Goal: Information Seeking & Learning: Learn about a topic

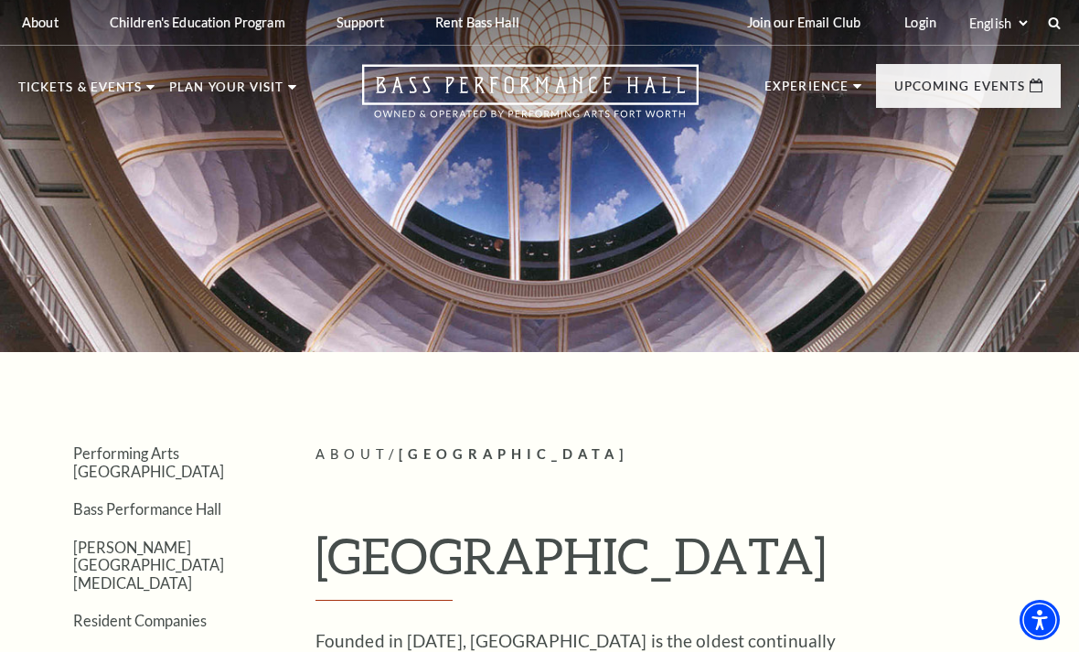
click at [356, 491] on span "Learn More" at bounding box center [337, 502] width 94 height 23
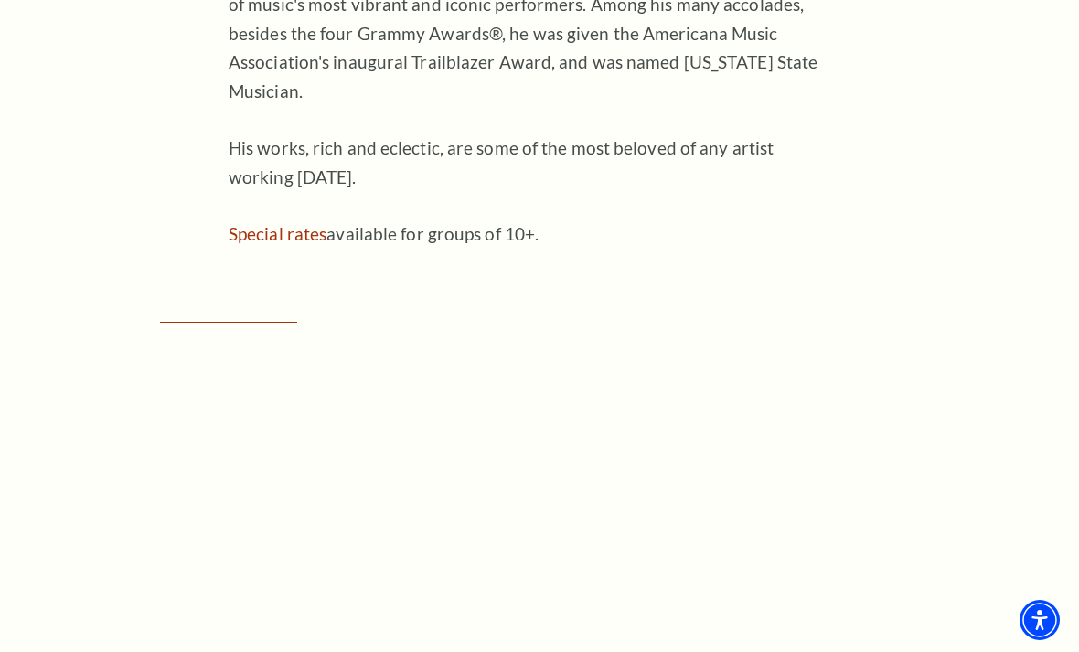
scroll to position [1483, 0]
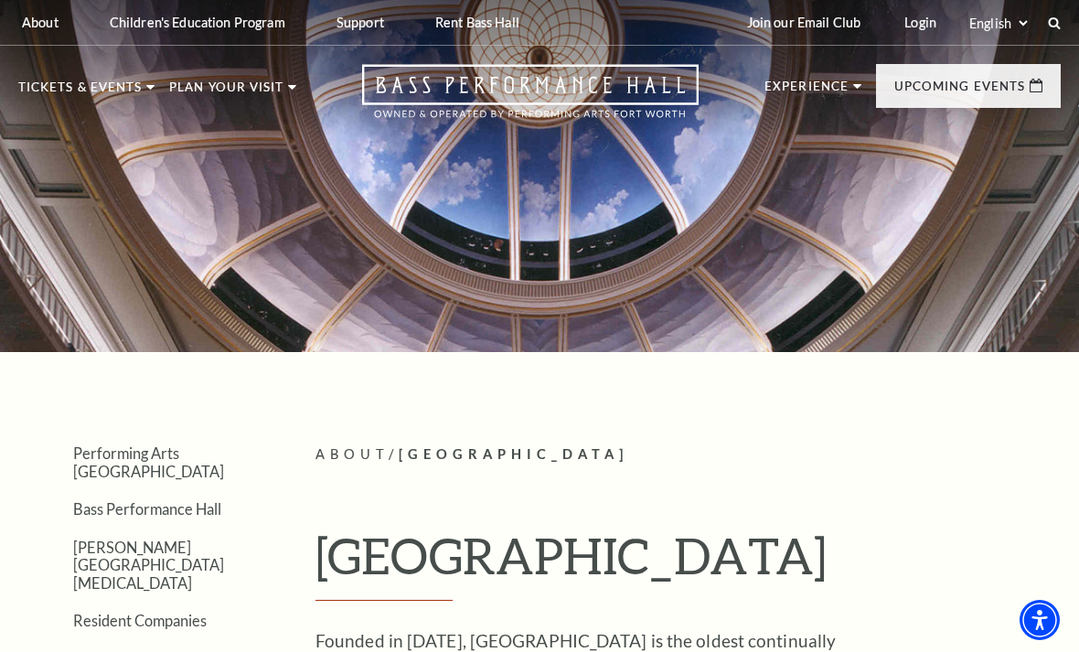
click at [640, 463] on link "Learn More" at bounding box center [593, 474] width 94 height 23
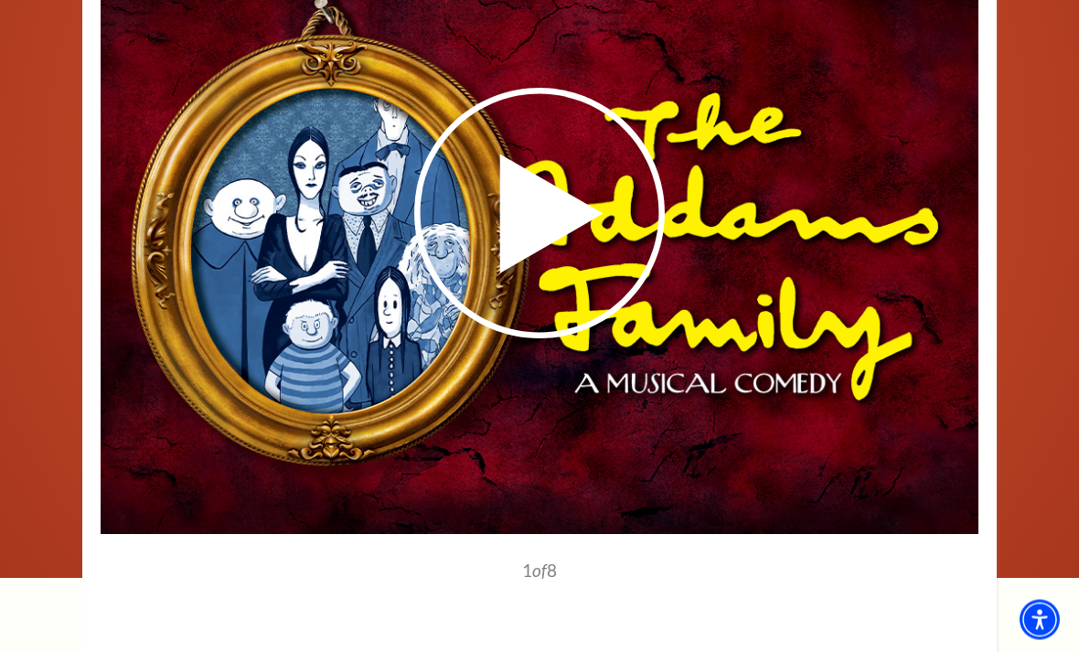
scroll to position [2382, 0]
click at [532, 225] on use at bounding box center [539, 213] width 251 height 251
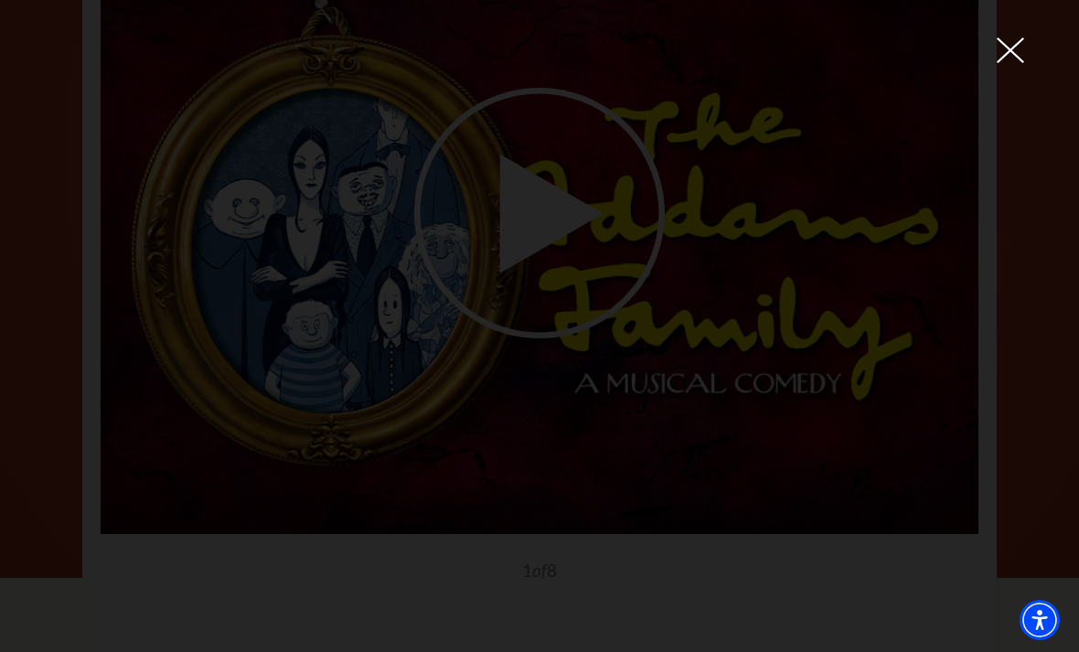
click at [1036, 59] on div at bounding box center [539, 326] width 1079 height 652
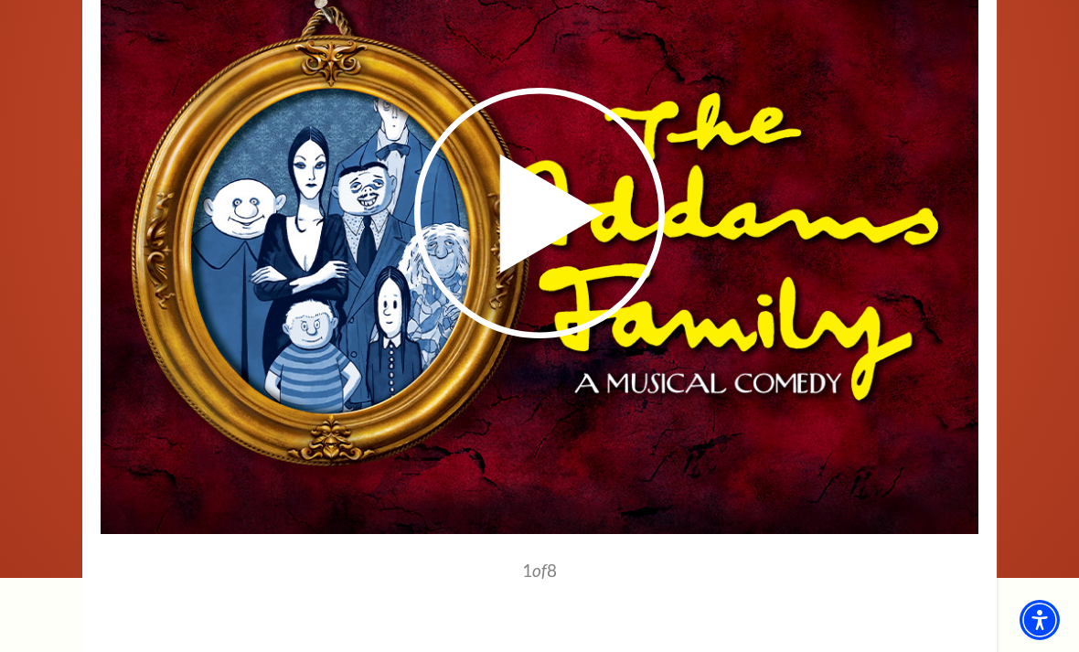
click at [1011, 37] on image-gallery-directive "1" at bounding box center [539, 370] width 1042 height 858
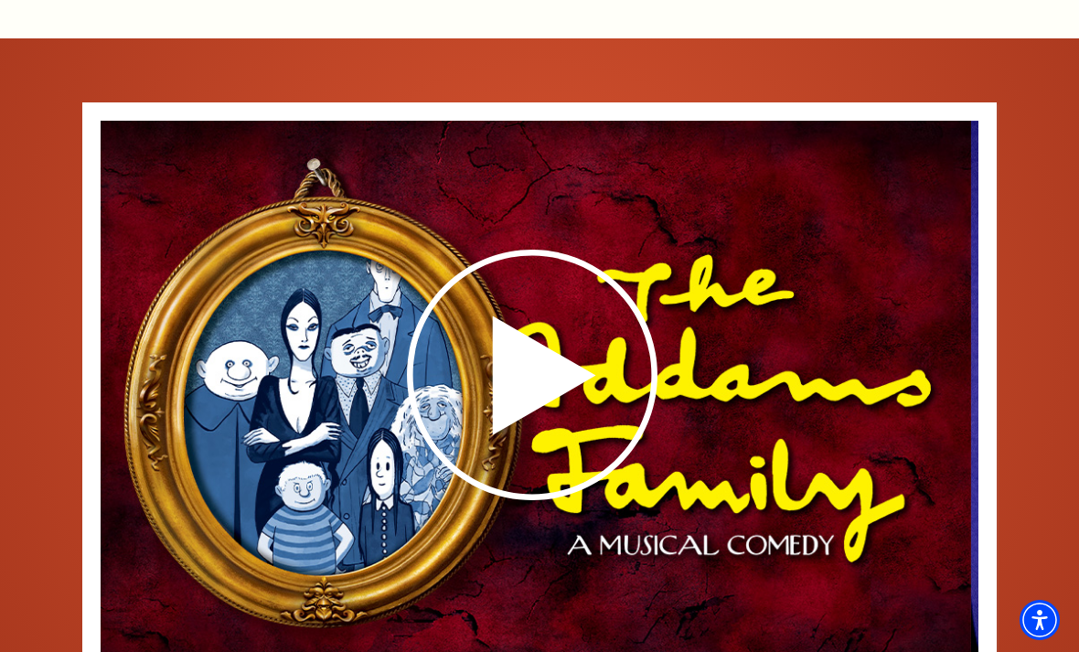
scroll to position [2376, 0]
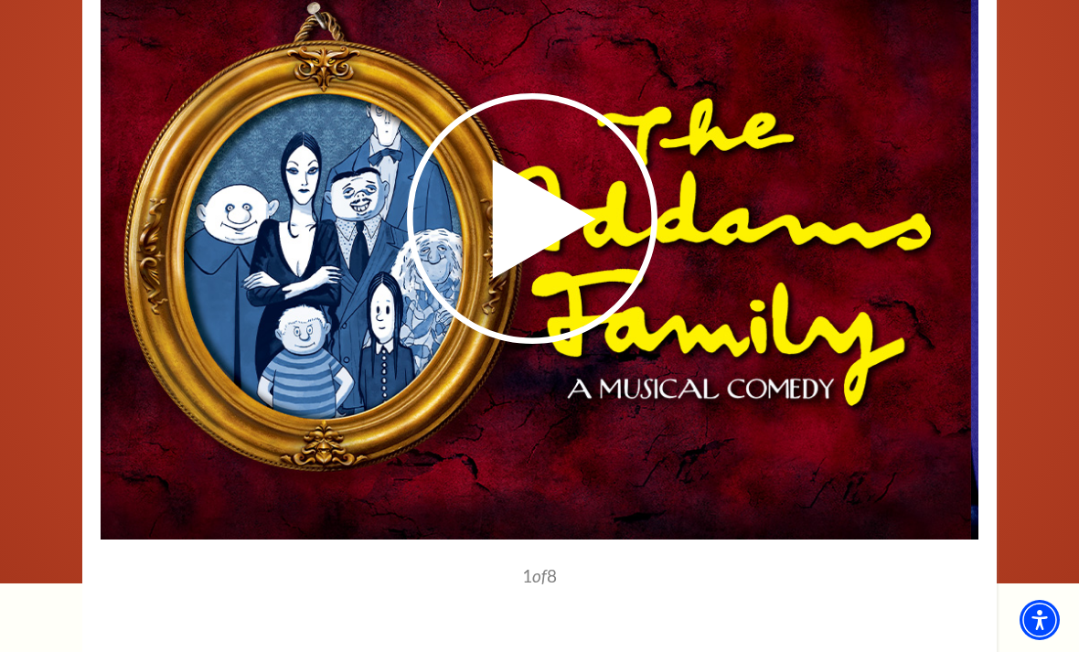
click at [602, 251] on icon at bounding box center [532, 218] width 439 height 254
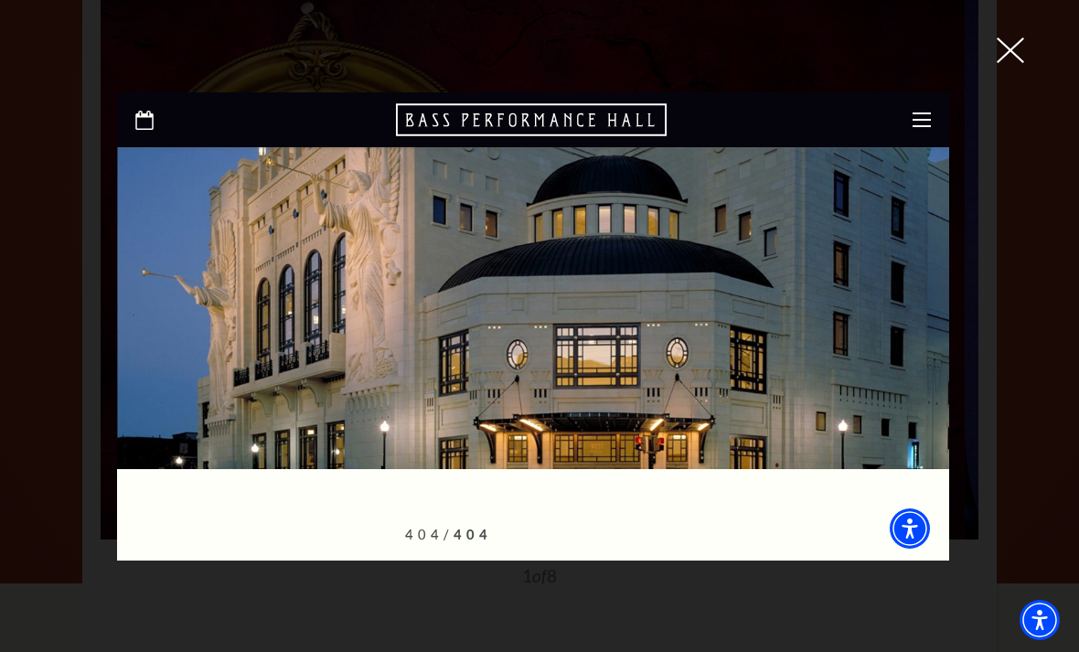
click at [1021, 65] on div at bounding box center [539, 326] width 1079 height 652
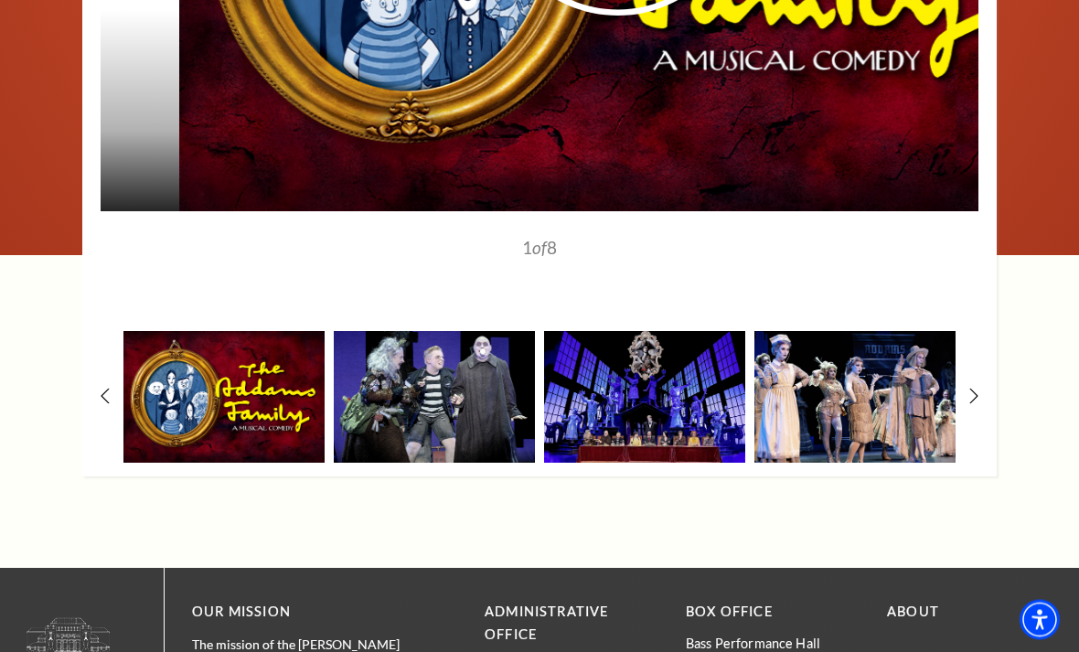
scroll to position [2704, 0]
click at [679, 438] on img at bounding box center [644, 397] width 201 height 132
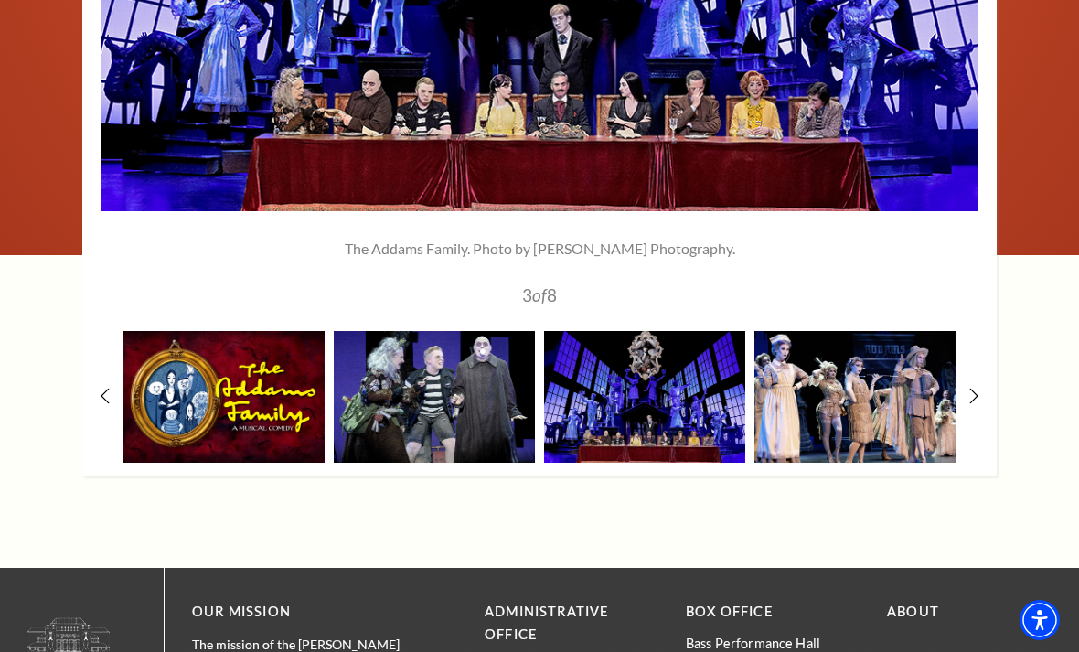
click at [882, 390] on img at bounding box center [854, 397] width 201 height 132
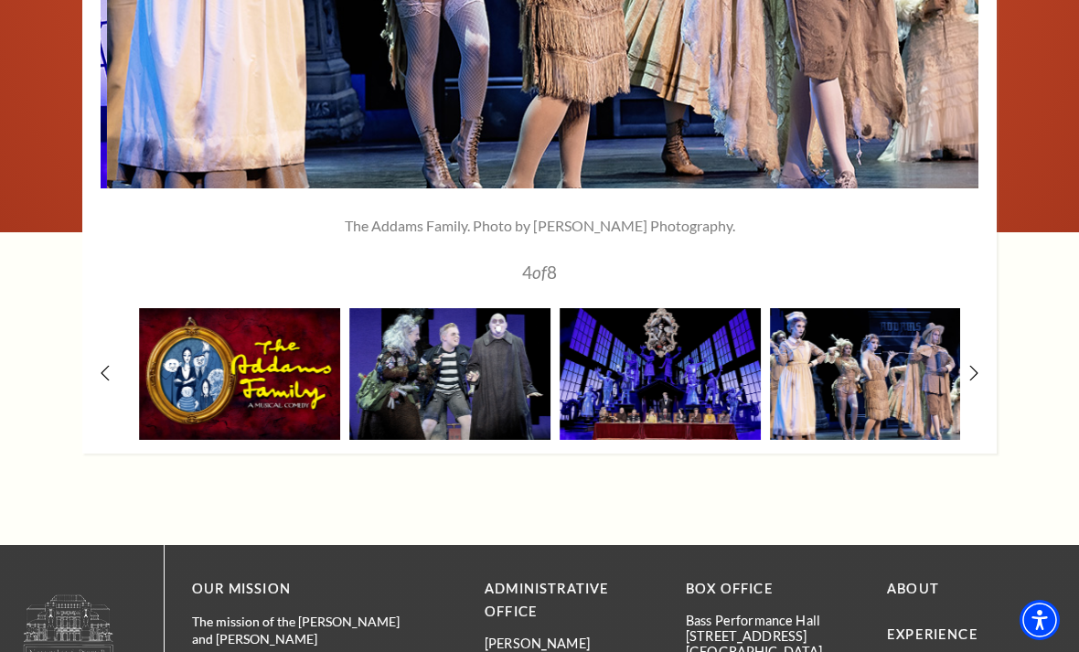
scroll to position [2734, 0]
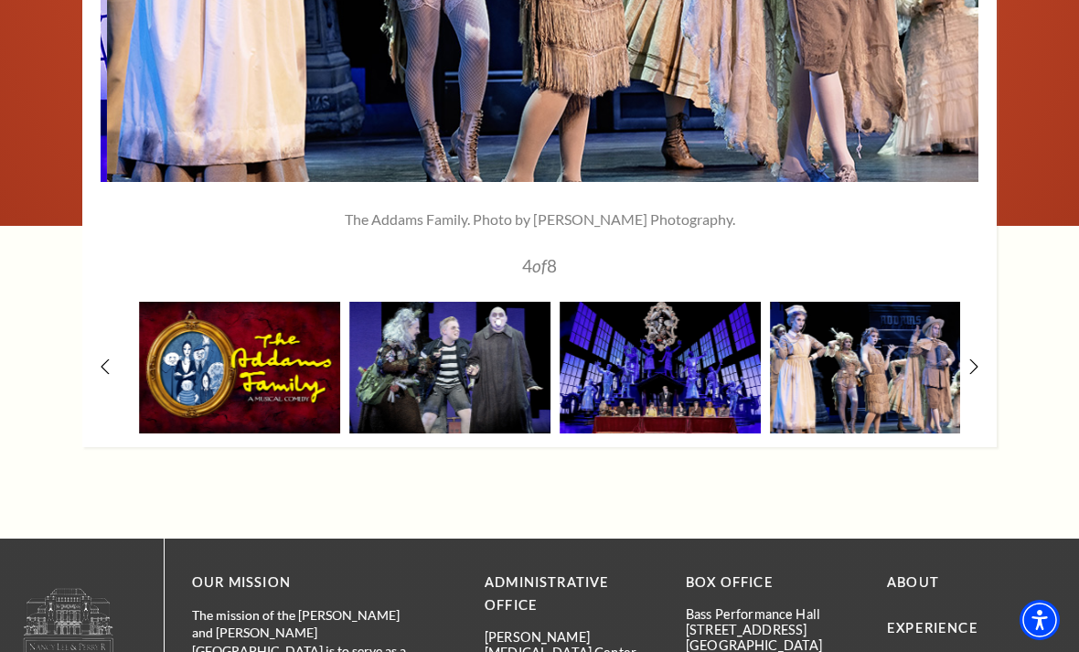
click at [977, 374] on icon at bounding box center [973, 366] width 9 height 16
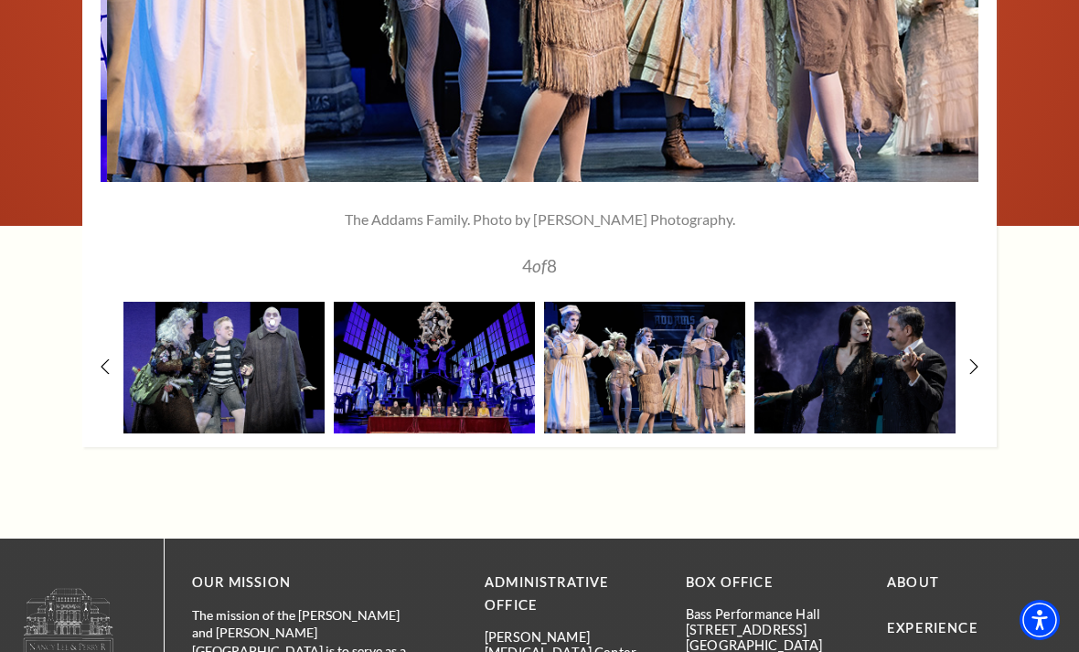
click at [893, 394] on img at bounding box center [854, 368] width 201 height 132
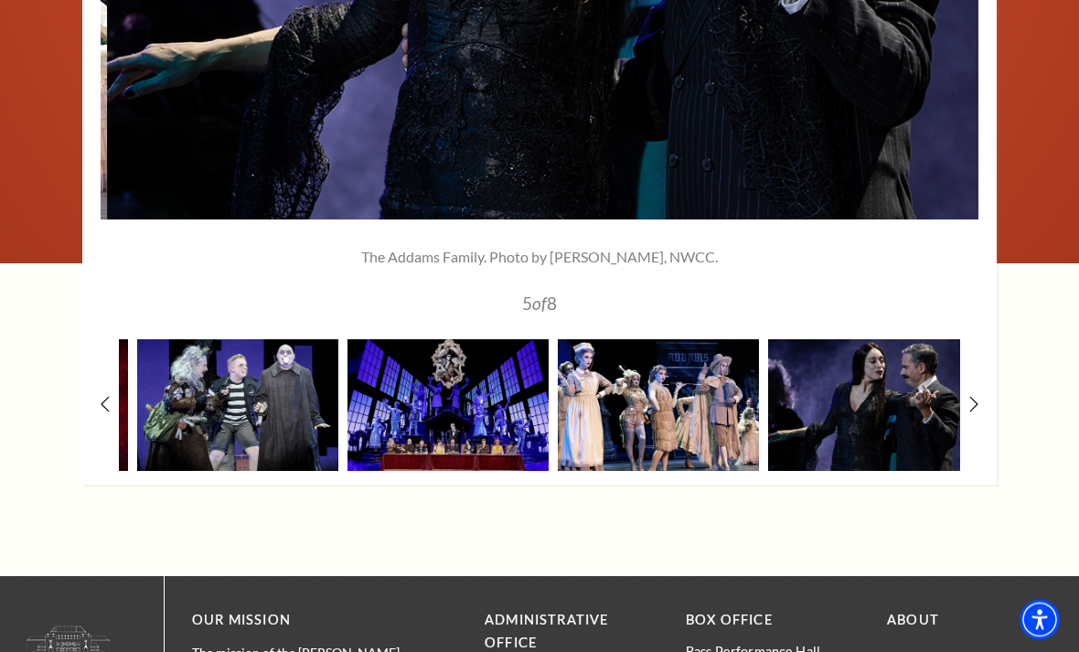
scroll to position [2696, 0]
click at [985, 427] on div "1" at bounding box center [539, 55] width 914 height 858
click at [981, 428] on div "1" at bounding box center [539, 55] width 914 height 858
click at [975, 411] on icon at bounding box center [973, 404] width 9 height 16
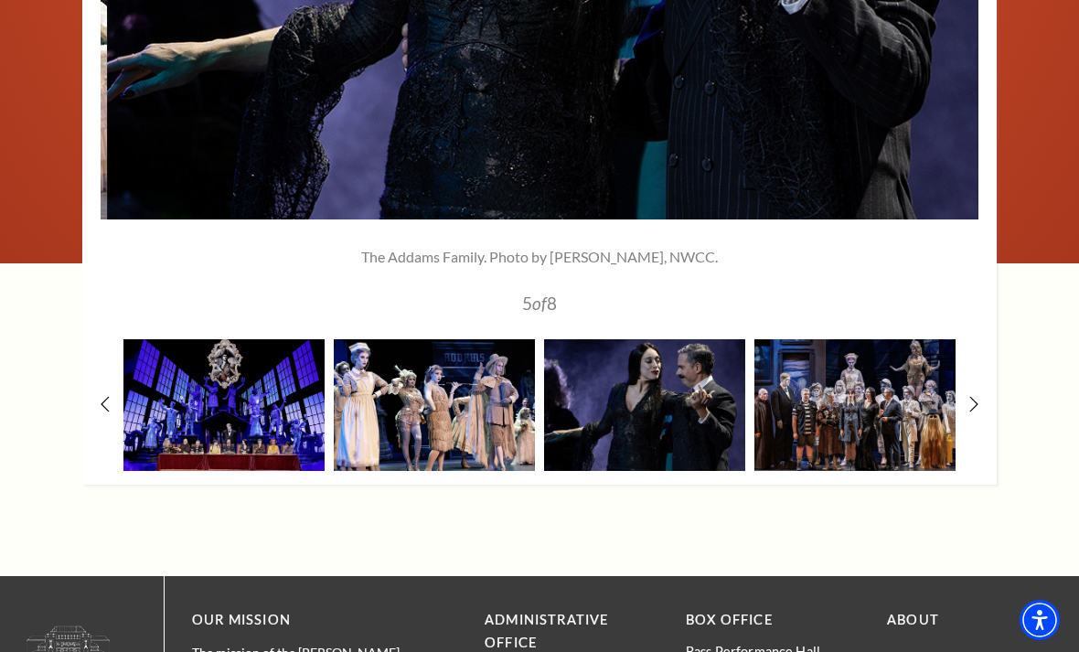
click at [903, 454] on img at bounding box center [854, 405] width 201 height 132
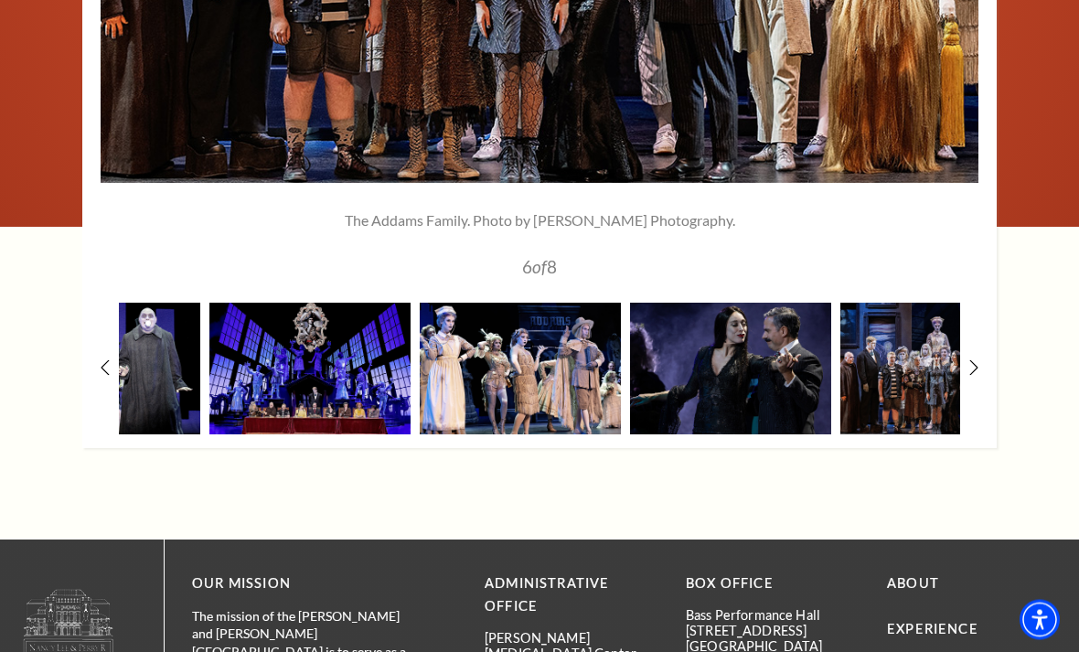
scroll to position [2728, 0]
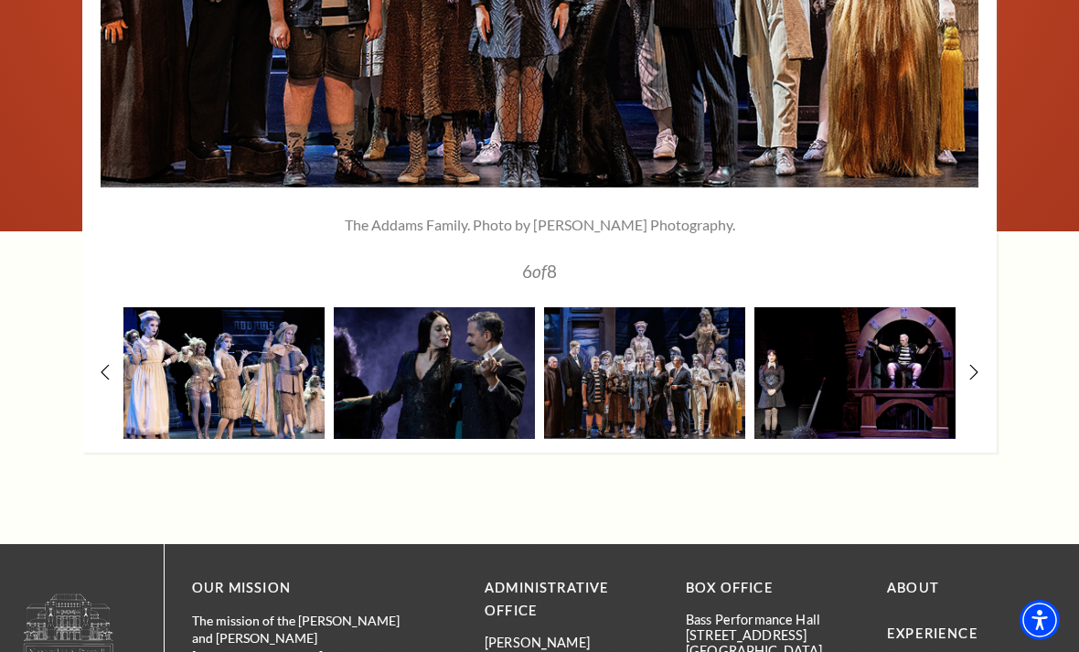
click at [894, 417] on img at bounding box center [854, 373] width 201 height 132
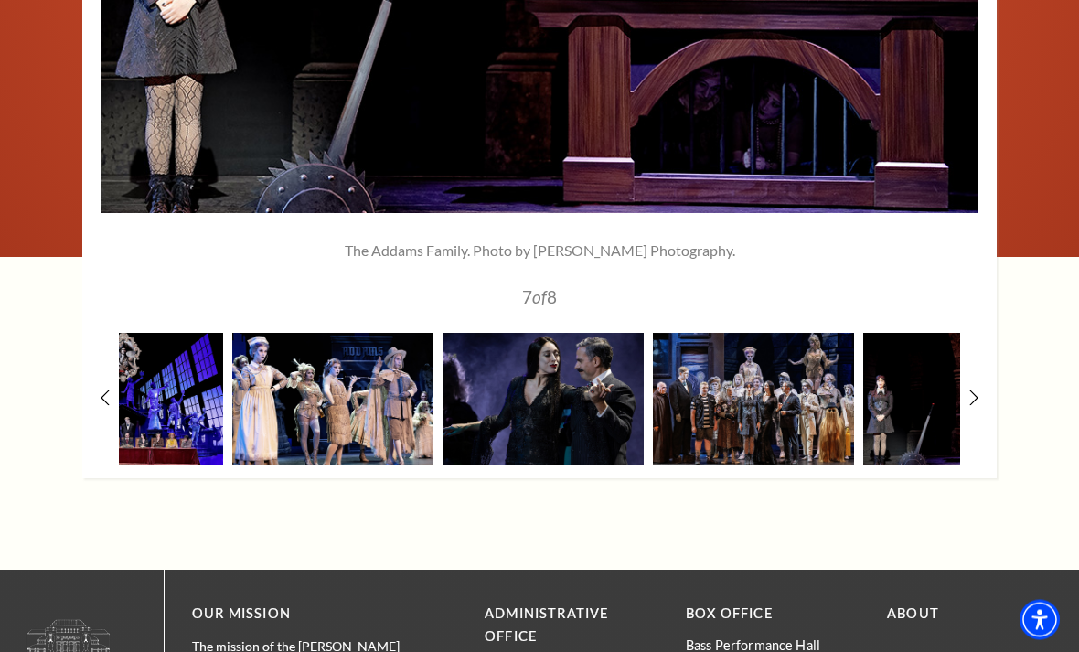
scroll to position [2705, 0]
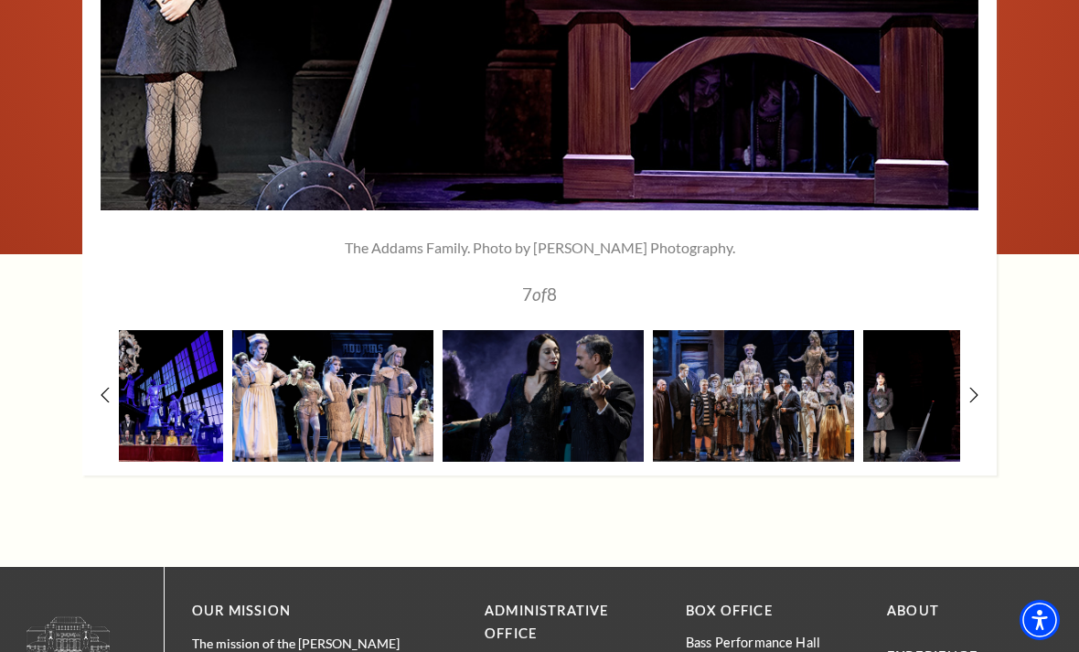
click at [975, 402] on icon at bounding box center [973, 395] width 9 height 16
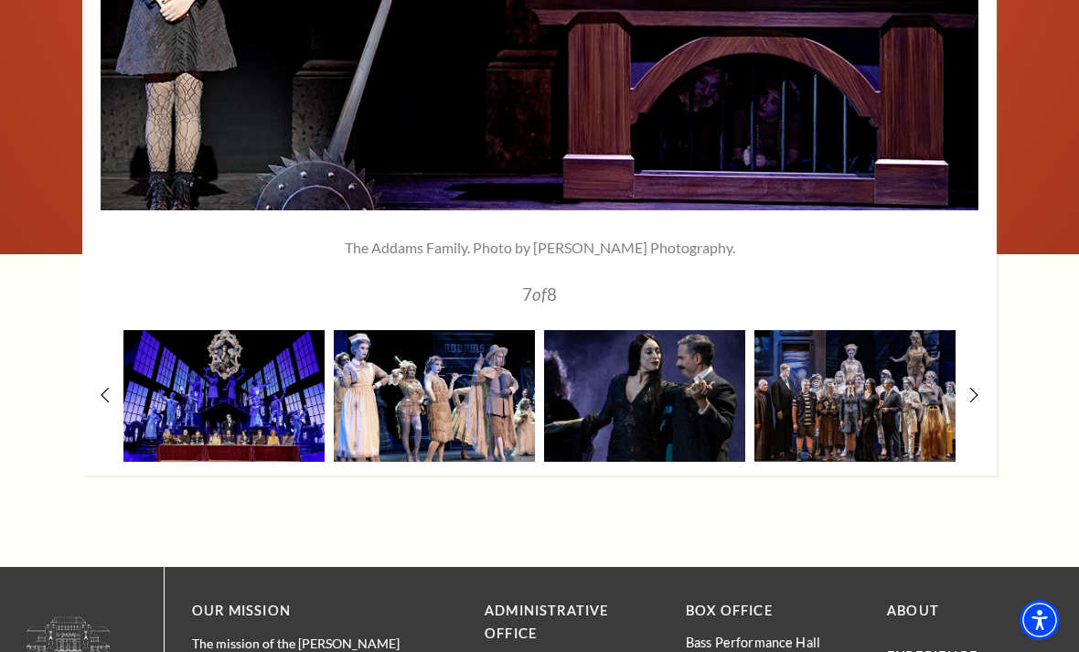
click at [976, 402] on icon at bounding box center [973, 395] width 9 height 16
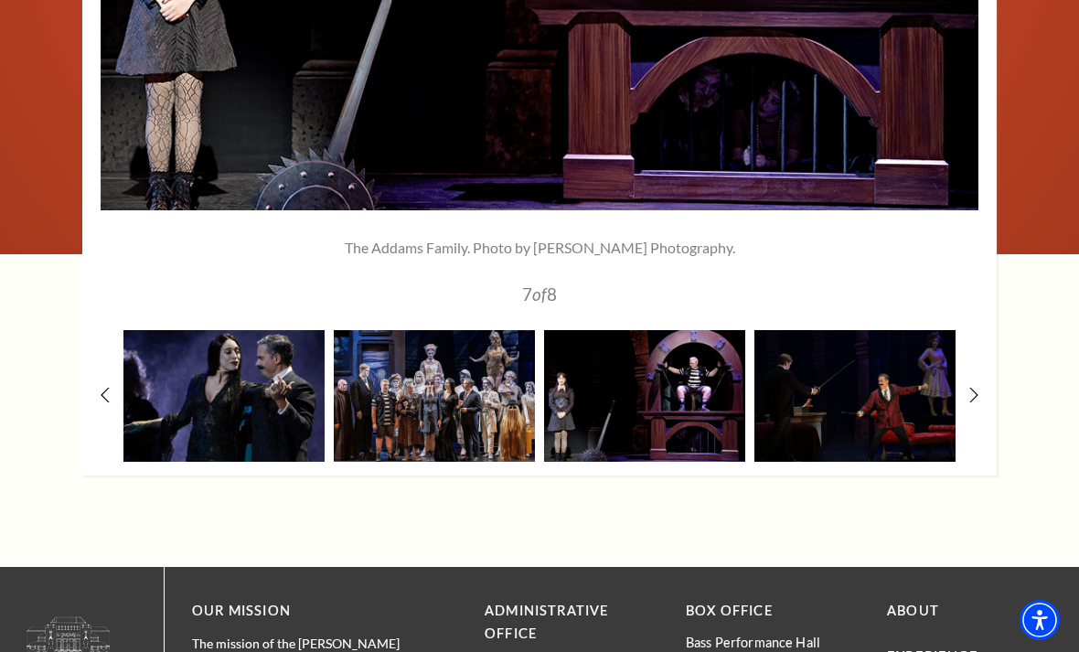
click at [899, 439] on img at bounding box center [854, 396] width 201 height 132
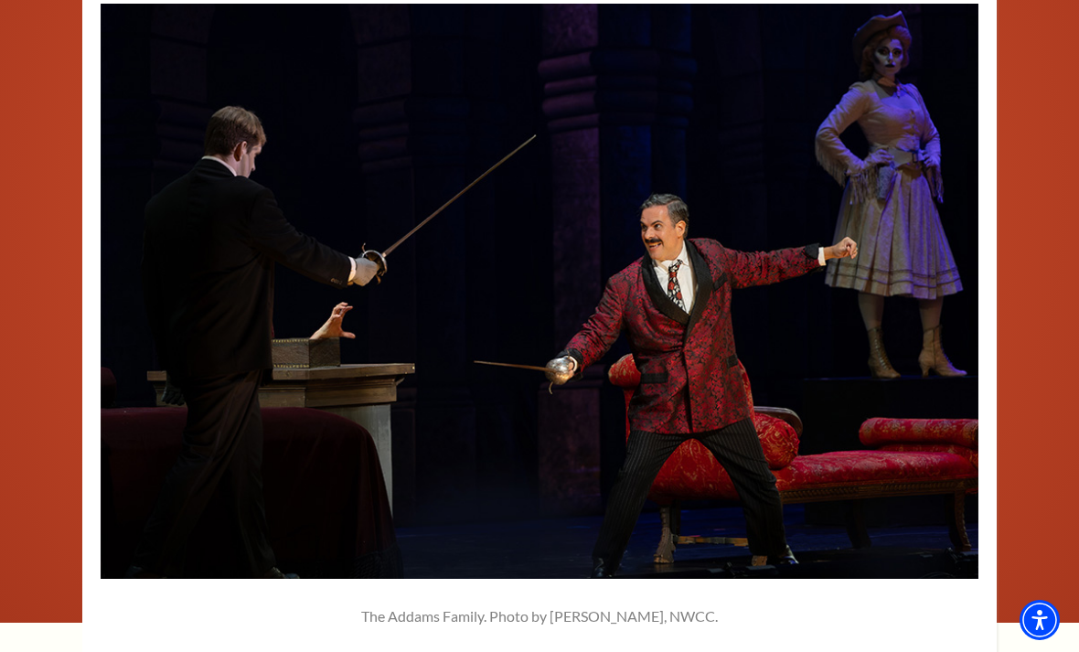
scroll to position [2320, 0]
